Goal: Ask a question

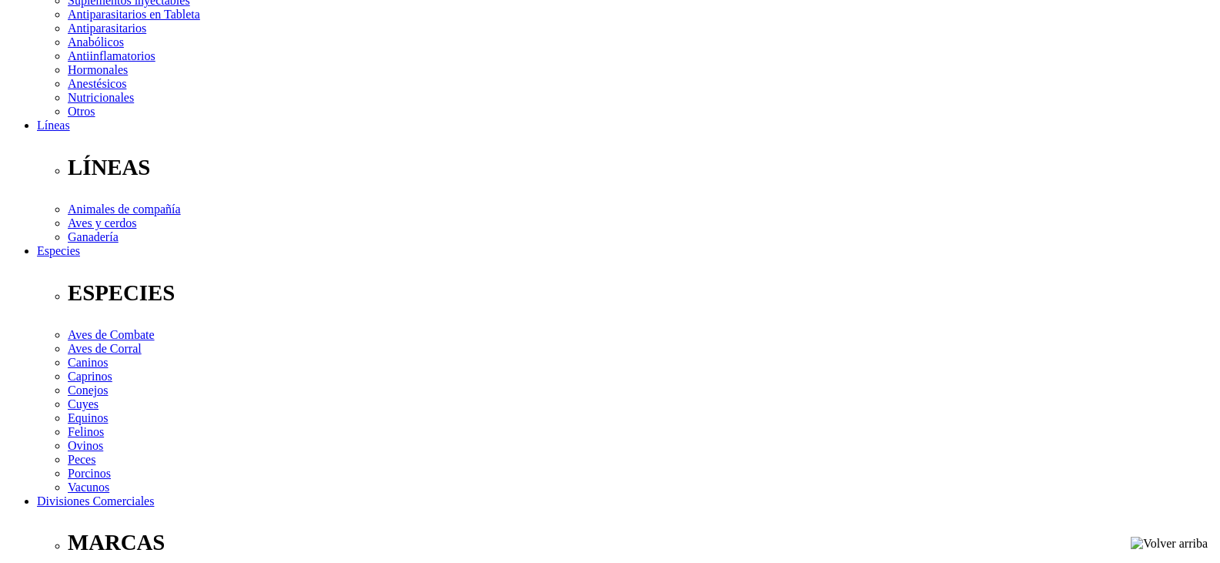
scroll to position [385, 0]
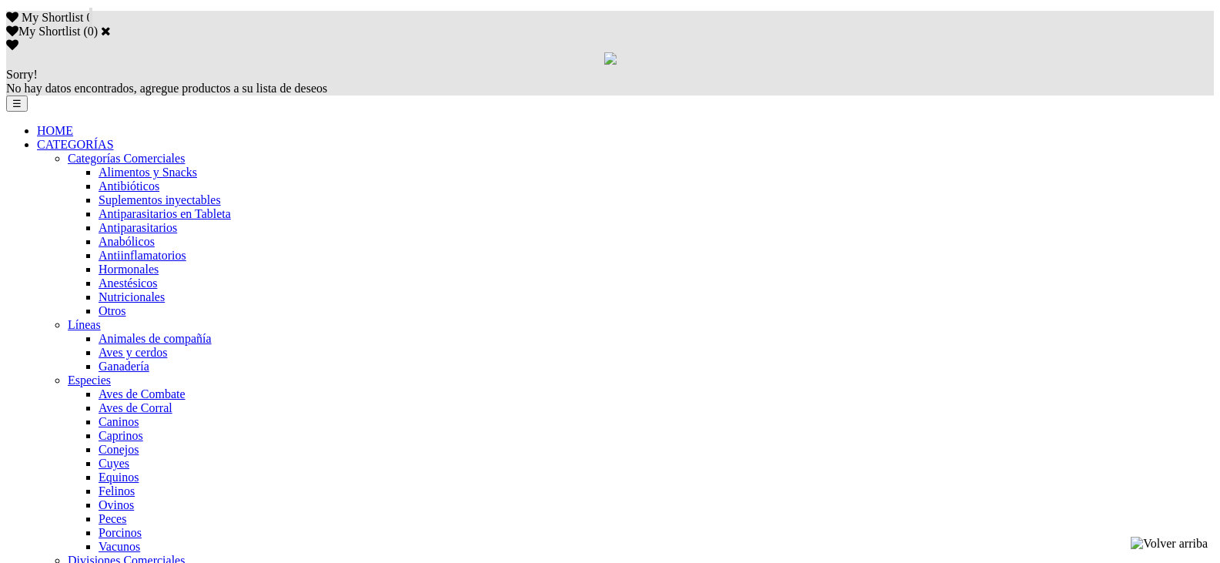
scroll to position [1077, 0]
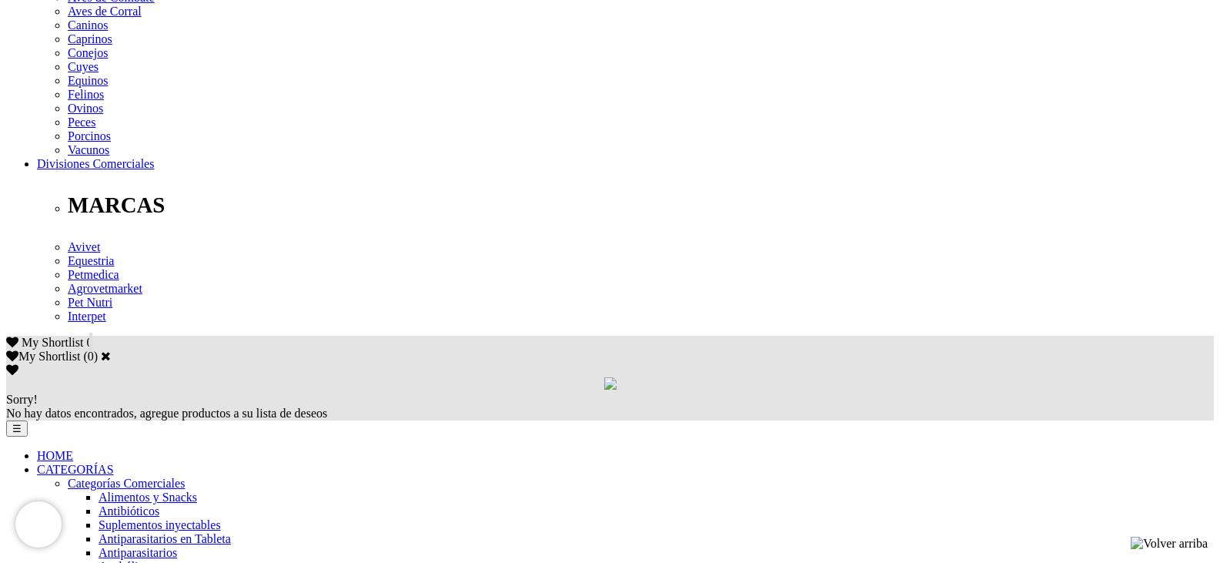
scroll to position [693, 0]
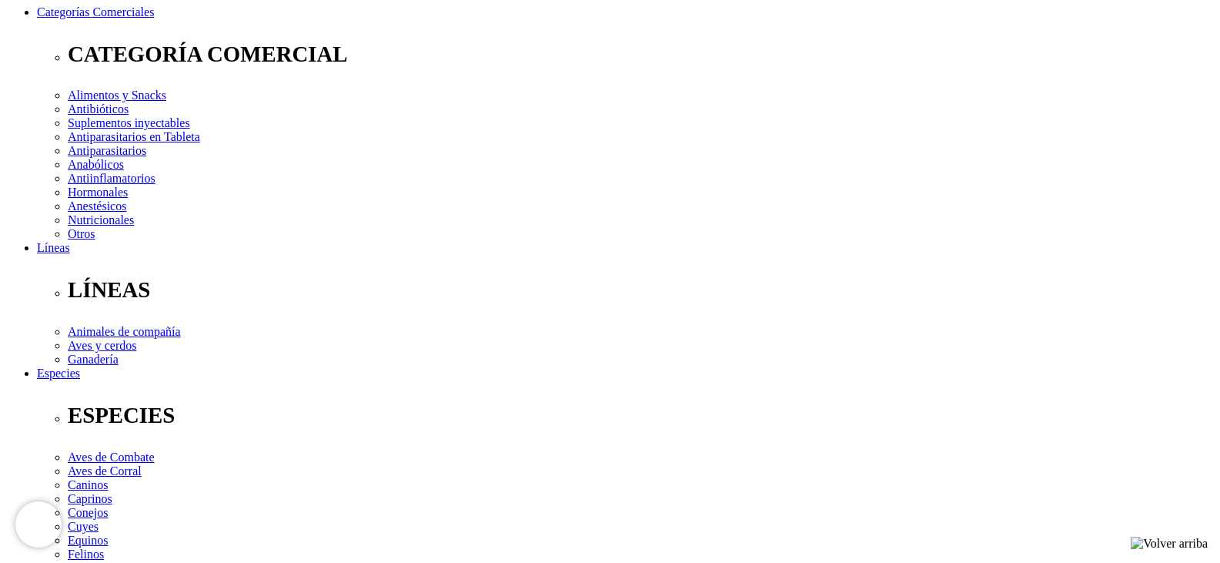
scroll to position [308, 0]
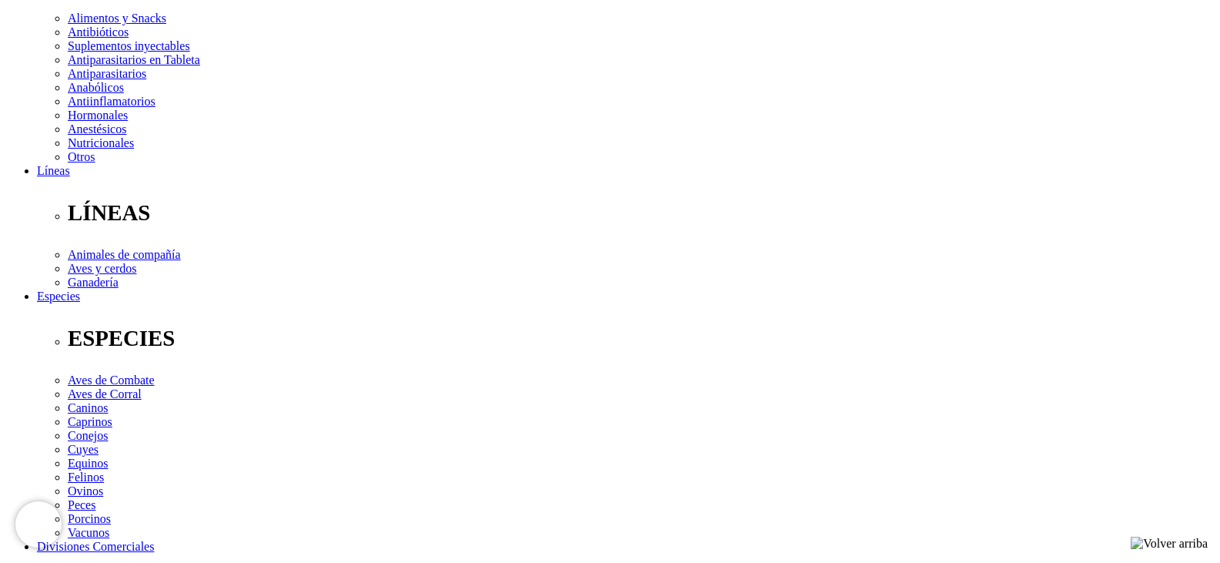
select select "3"
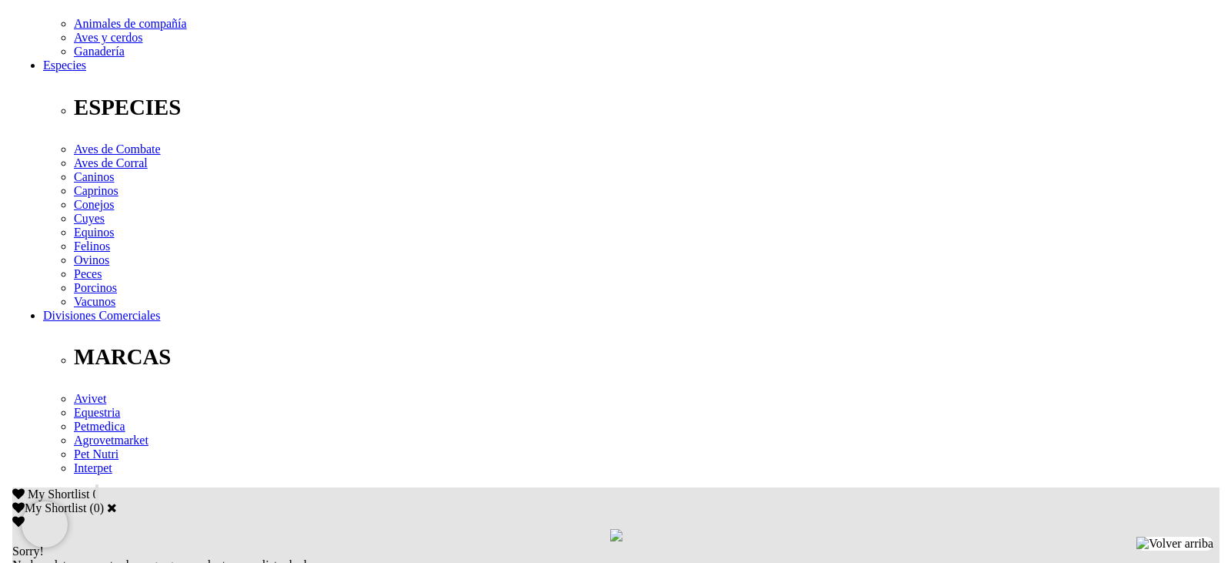
scroll to position [462, 0]
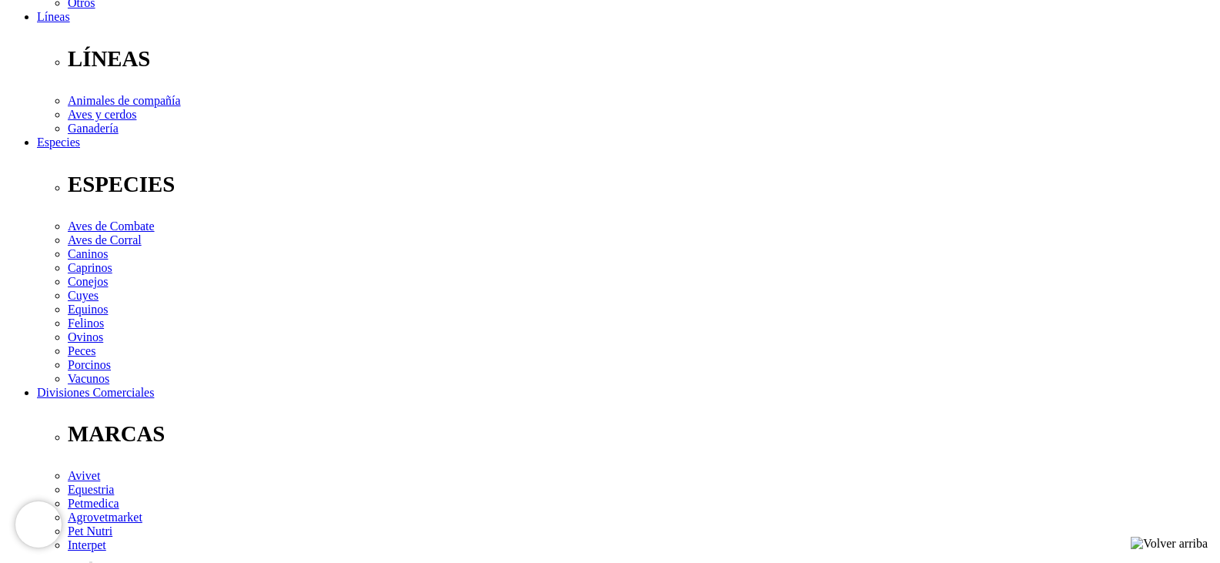
type input "LA PERRUQUERIA SAC"
type input "informes@perruqueriaperu.com"
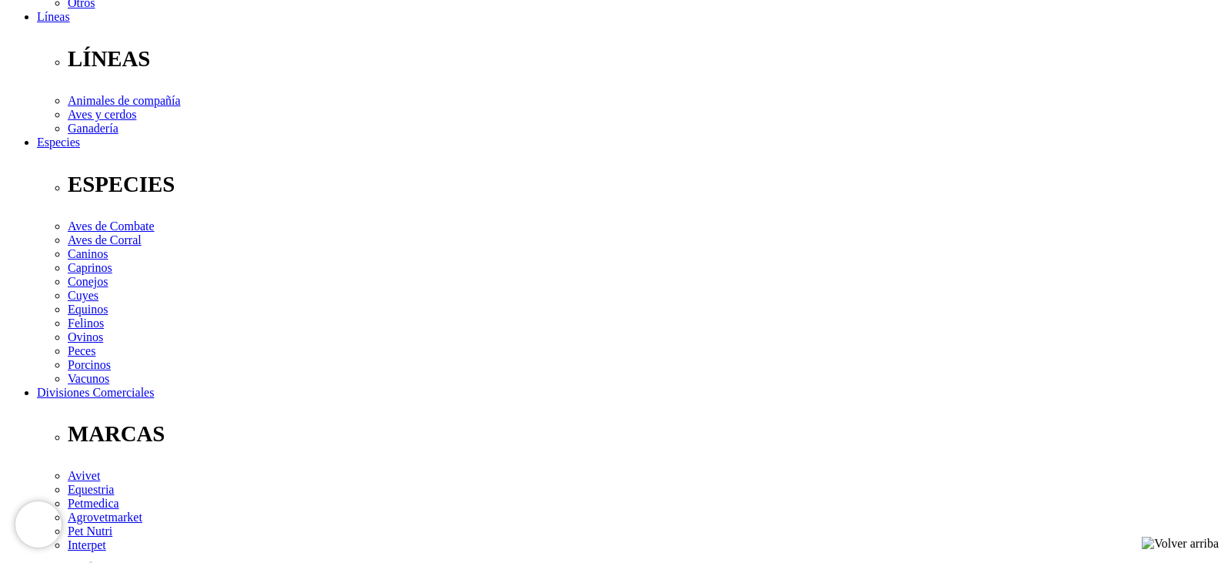
type input "946164637"
select select "6"
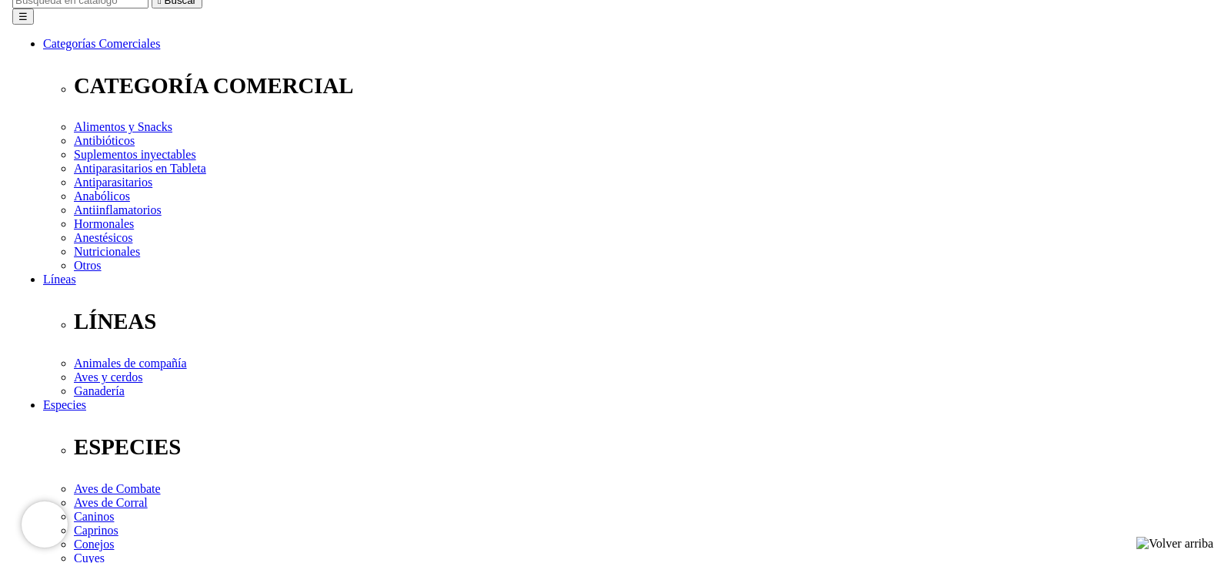
scroll to position [308, 0]
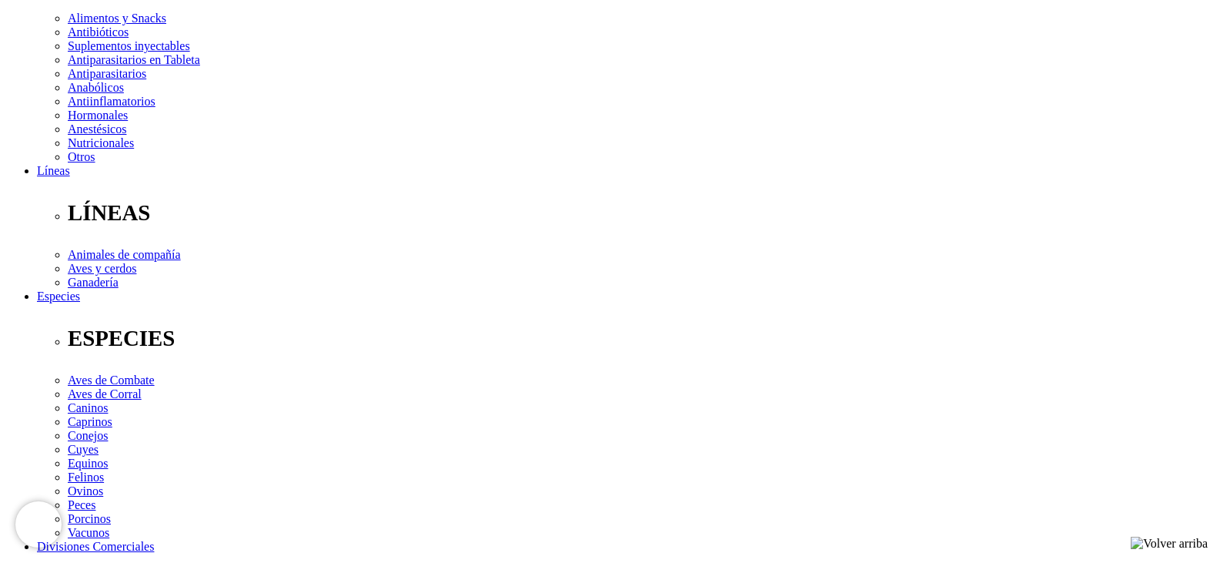
type input "LA PERRUQUERIA SAC"
type input "informes@perruqueriaperu.com"
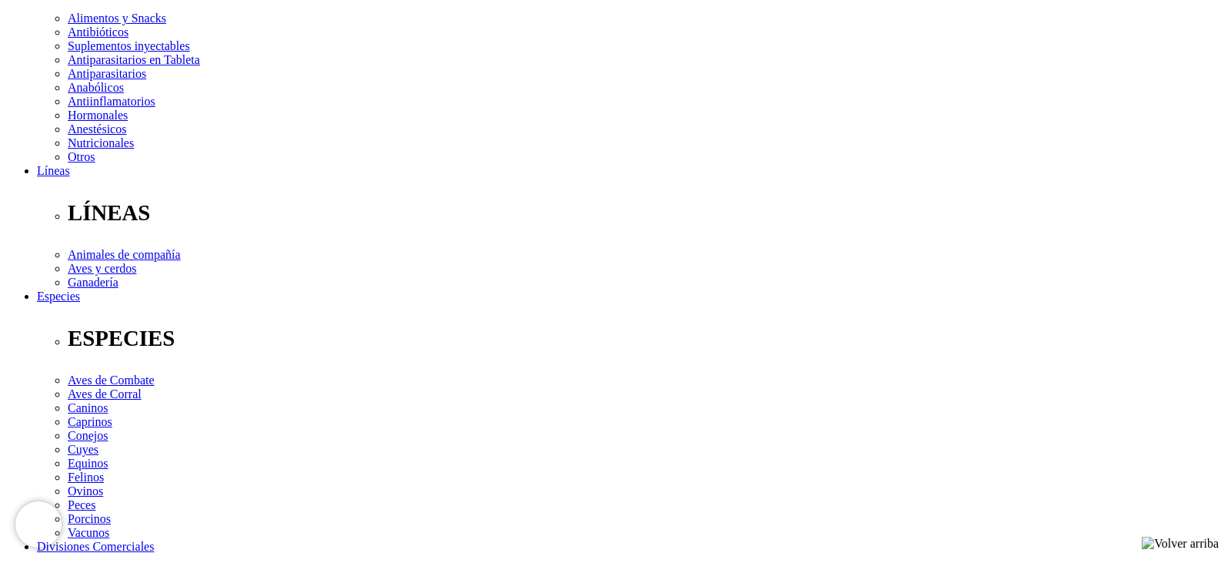
type input "946164637"
select select "6"
